Goal: Task Accomplishment & Management: Manage account settings

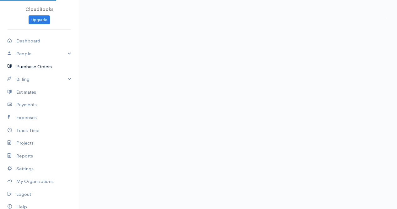
select select "thistoyear"
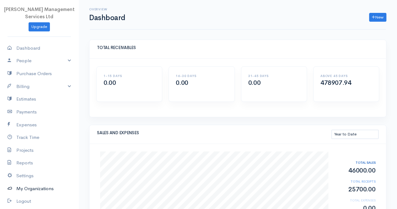
click at [31, 189] on link "My Organizations" at bounding box center [39, 188] width 78 height 13
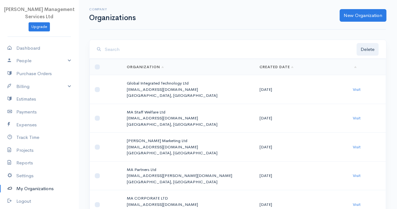
scroll to position [31, 0]
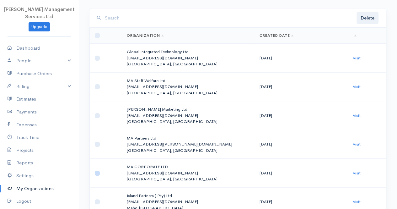
click at [98, 172] on input "checkbox" at bounding box center [97, 172] width 5 height 5
checkbox input "true"
click at [359, 173] on link "Visit" at bounding box center [357, 172] width 8 height 5
